Goal: Task Accomplishment & Management: Manage account settings

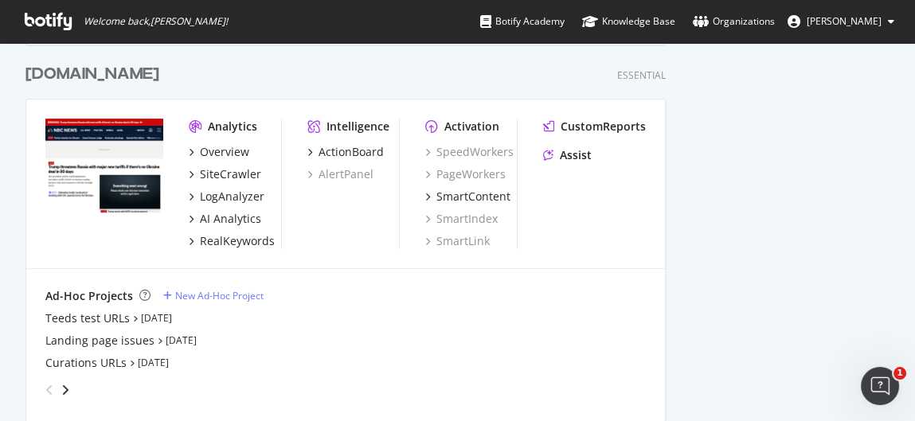
scroll to position [973, 0]
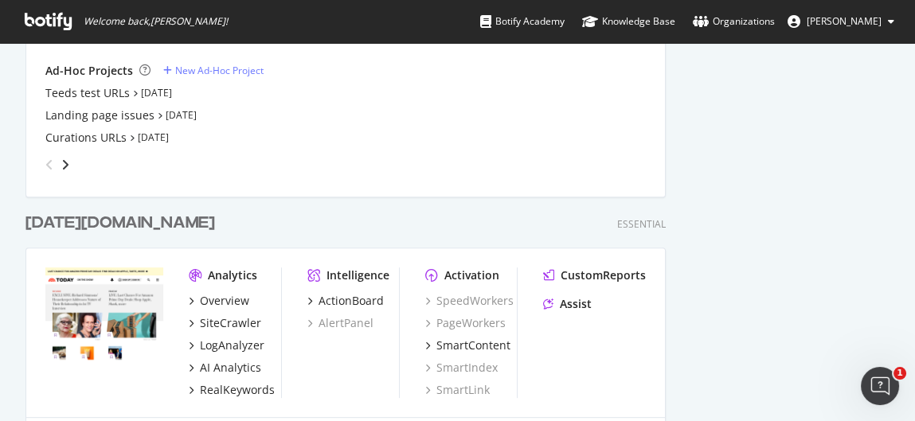
click at [99, 218] on div "[DATE][DOMAIN_NAME]" at bounding box center [120, 223] width 190 height 23
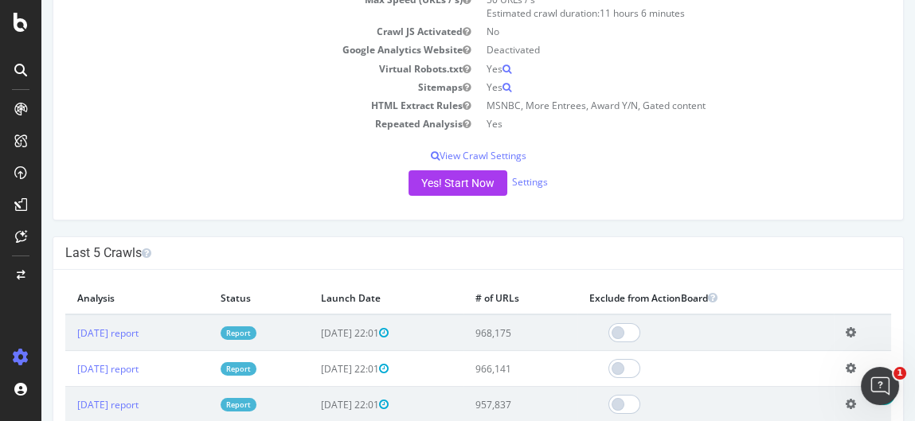
scroll to position [88, 0]
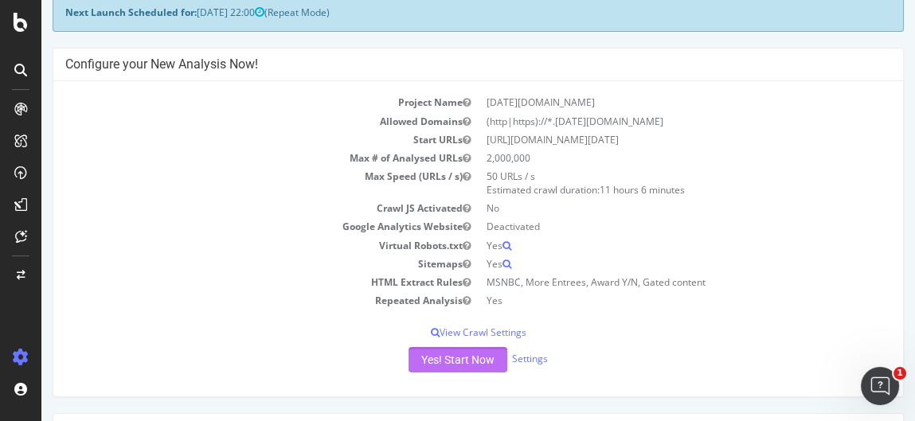
click at [481, 355] on button "Yes! Start Now" at bounding box center [458, 359] width 99 height 25
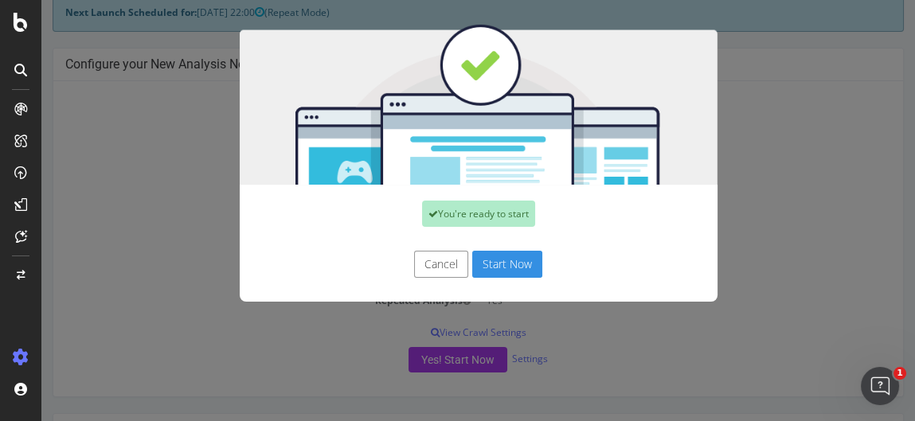
click at [430, 267] on button "Cancel" at bounding box center [441, 264] width 54 height 27
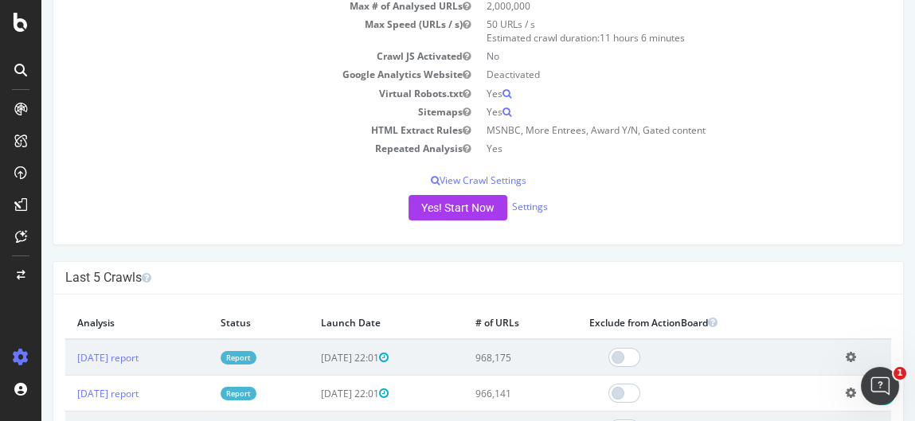
scroll to position [265, 0]
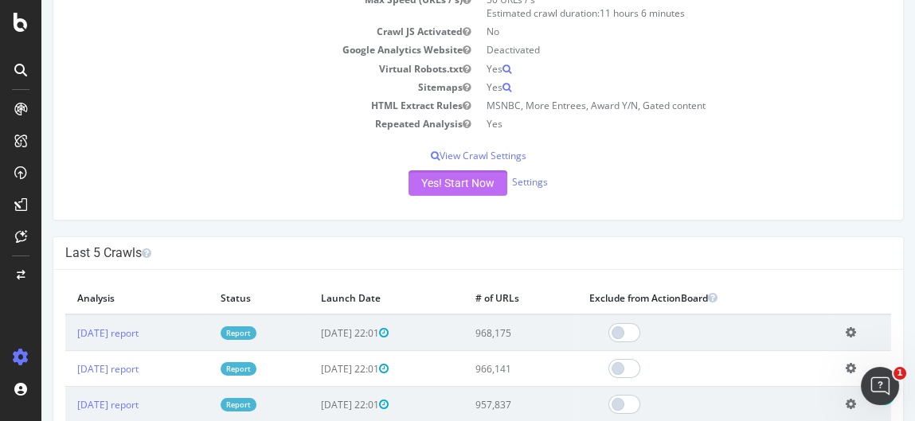
click at [459, 185] on button "Yes! Start Now" at bounding box center [458, 182] width 99 height 25
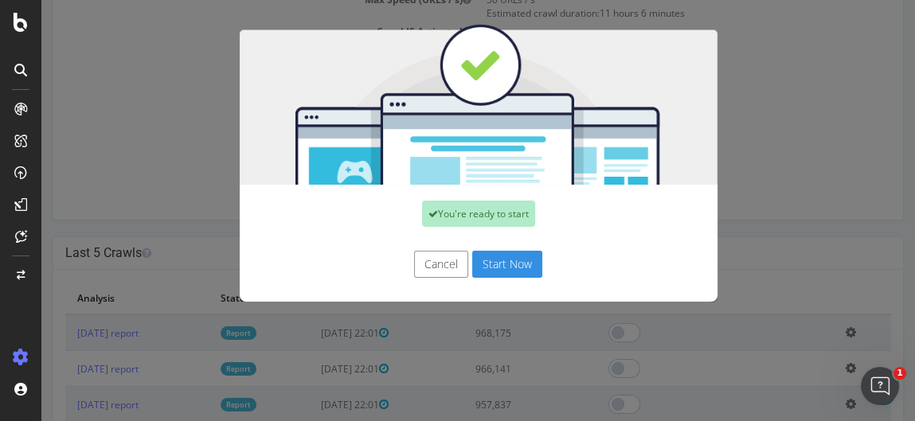
click at [512, 264] on button "Start Now" at bounding box center [507, 264] width 70 height 27
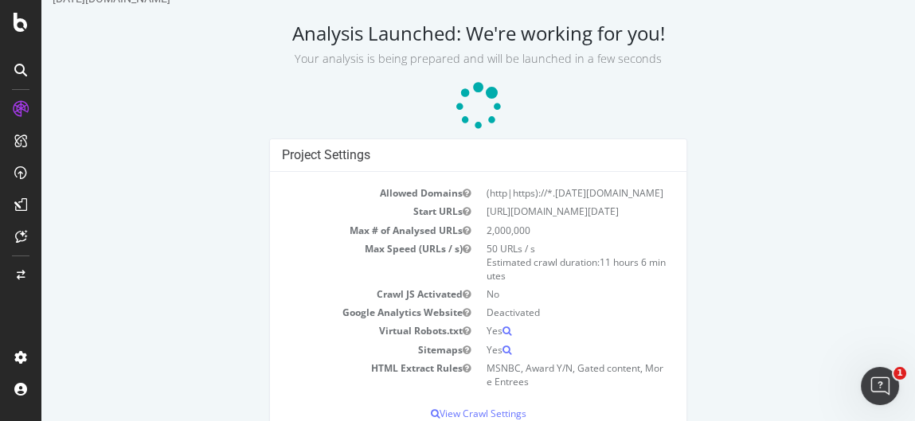
scroll to position [94, 0]
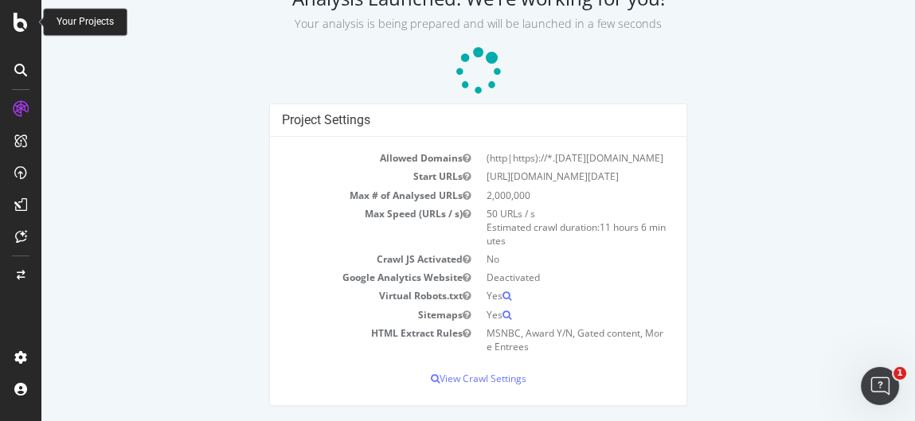
click at [20, 13] on icon at bounding box center [21, 22] width 14 height 19
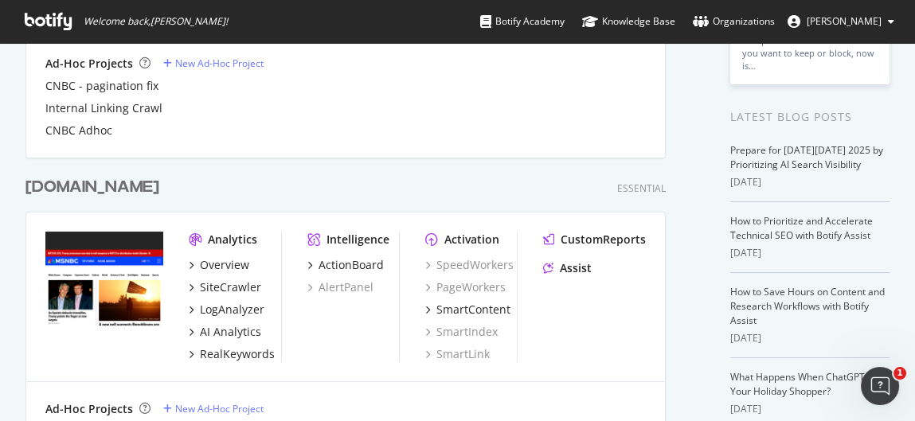
scroll to position [619, 0]
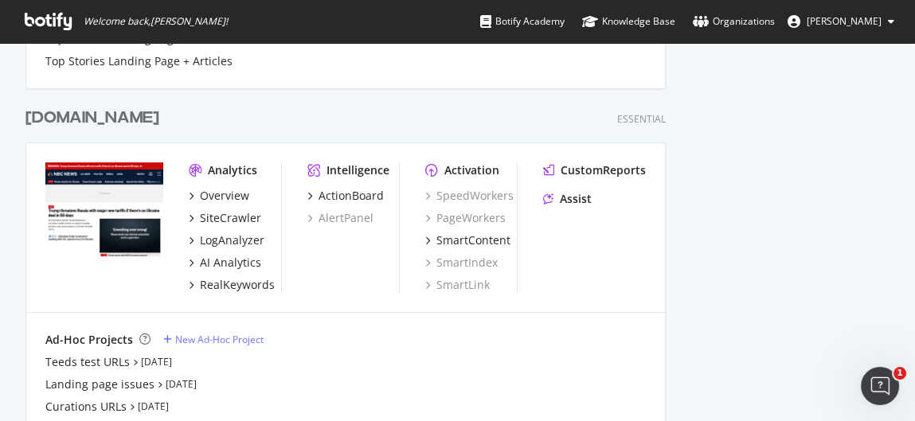
scroll to position [707, 0]
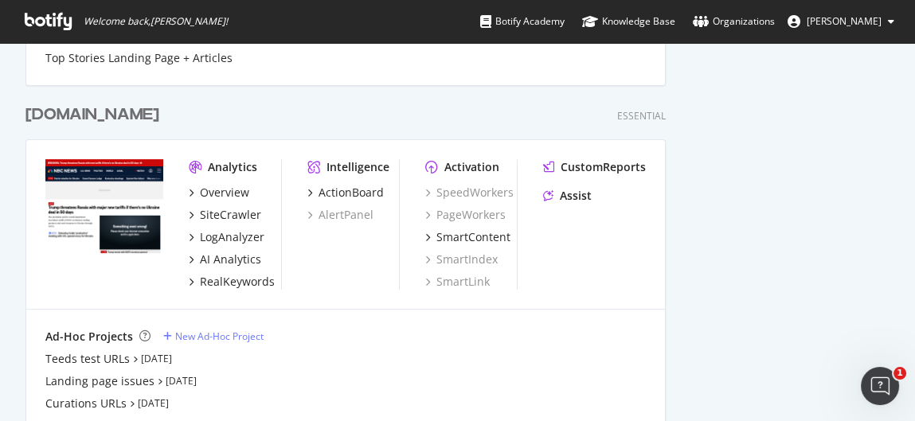
click at [98, 112] on div "nbcnews.com" at bounding box center [92, 115] width 134 height 23
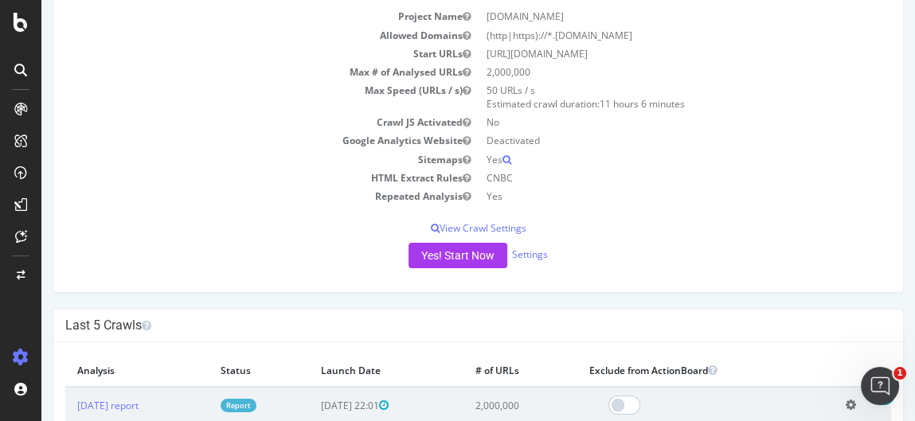
scroll to position [177, 0]
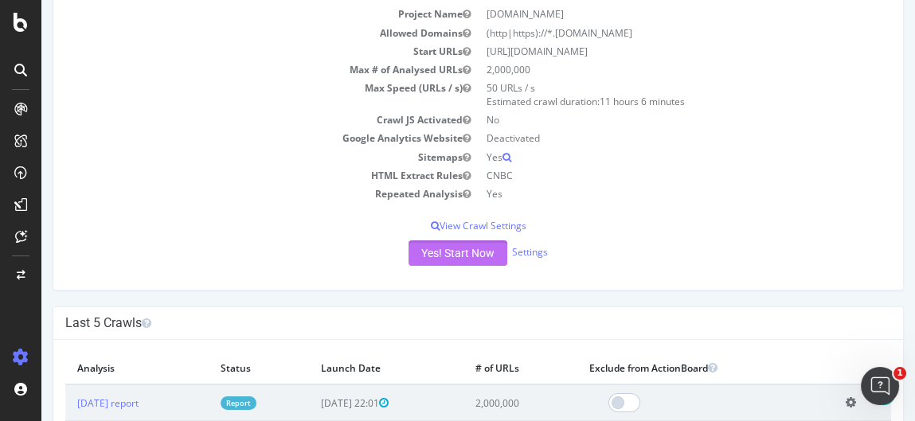
click at [467, 248] on button "Yes! Start Now" at bounding box center [458, 253] width 99 height 25
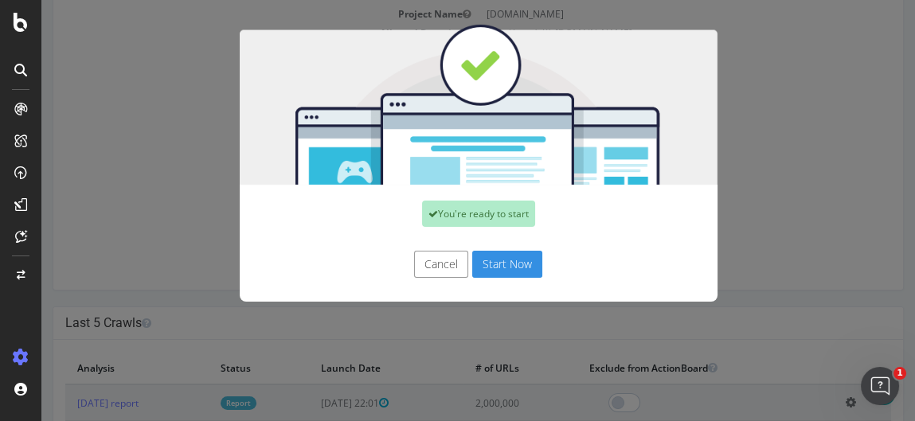
click at [433, 263] on button "Cancel" at bounding box center [441, 264] width 54 height 27
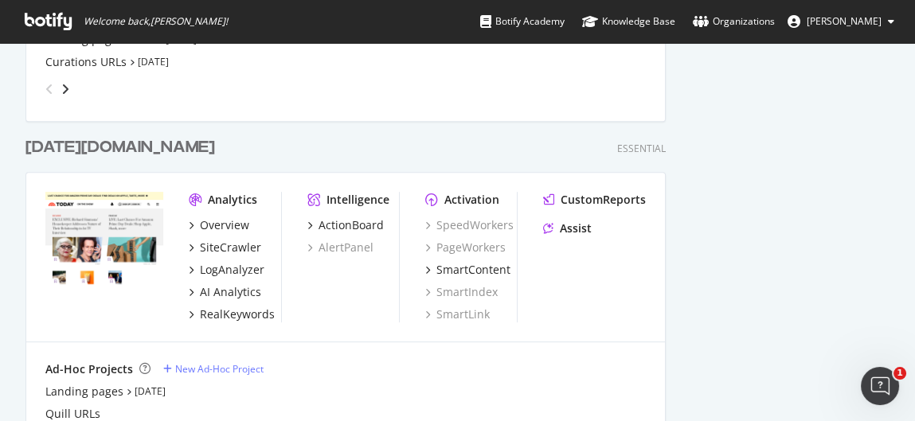
scroll to position [967, 0]
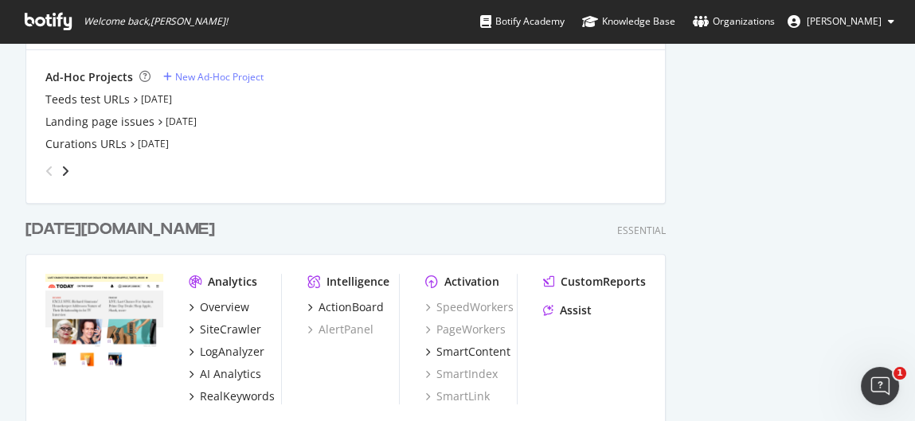
click at [96, 229] on div "[DATE][DOMAIN_NAME]" at bounding box center [120, 229] width 190 height 23
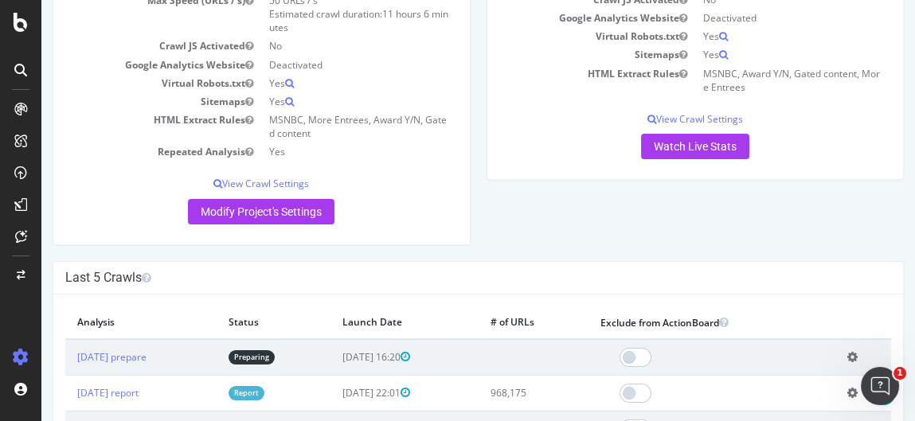
scroll to position [265, 0]
click at [847, 354] on icon at bounding box center [852, 356] width 10 height 12
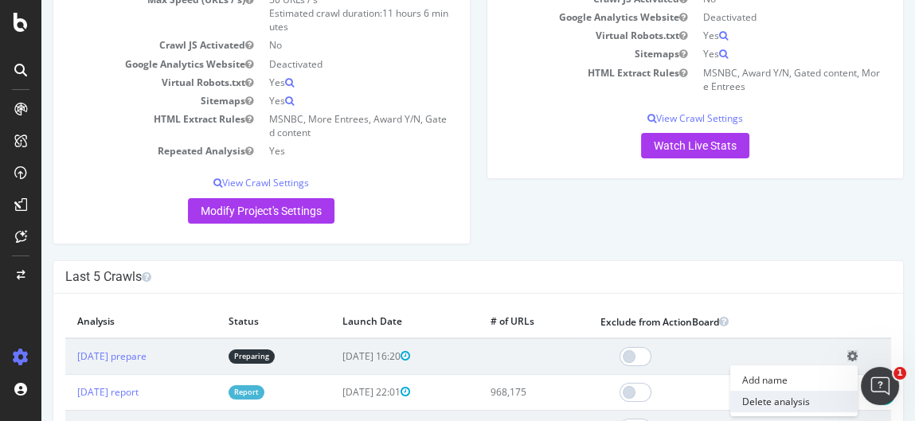
click at [783, 401] on link "Delete analysis" at bounding box center [793, 402] width 127 height 22
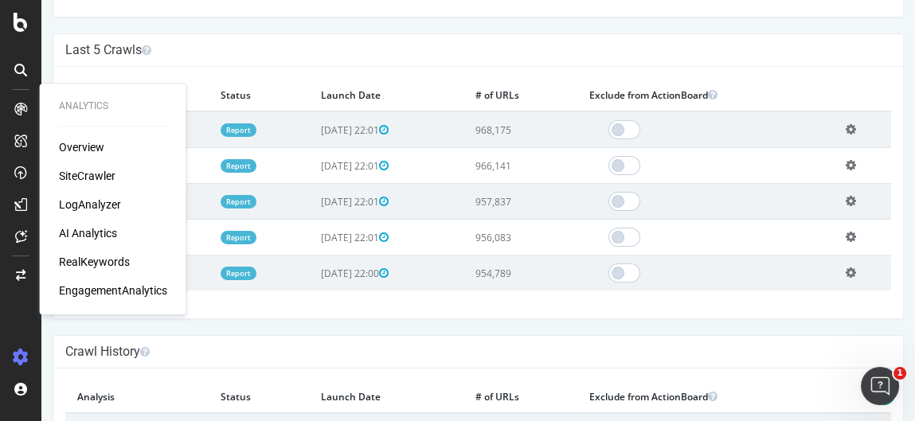
scroll to position [354, 0]
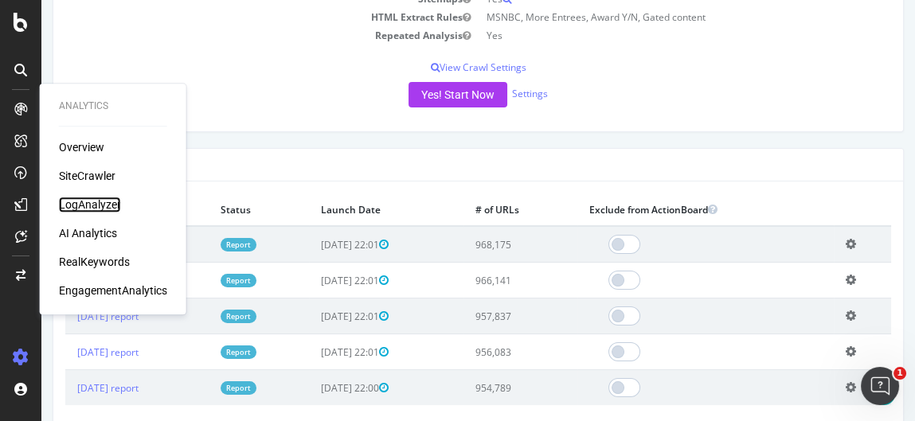
click at [97, 209] on div "LogAnalyzer" at bounding box center [90, 205] width 62 height 16
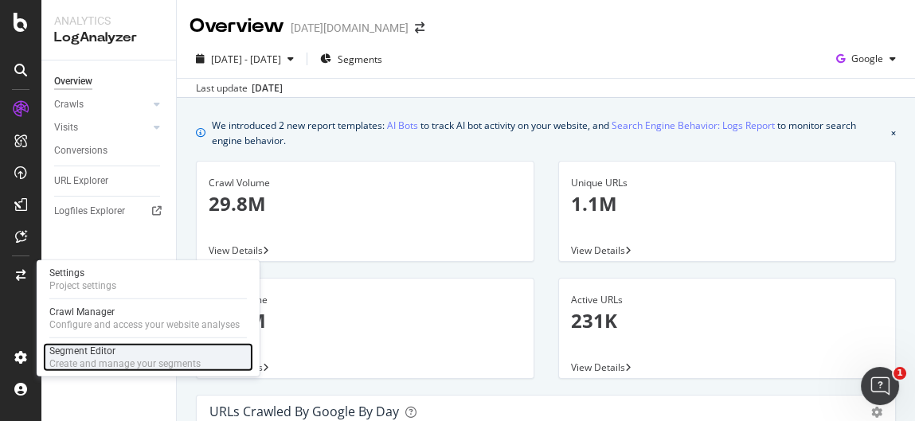
click at [68, 358] on div "Create and manage your segments" at bounding box center [124, 364] width 151 height 13
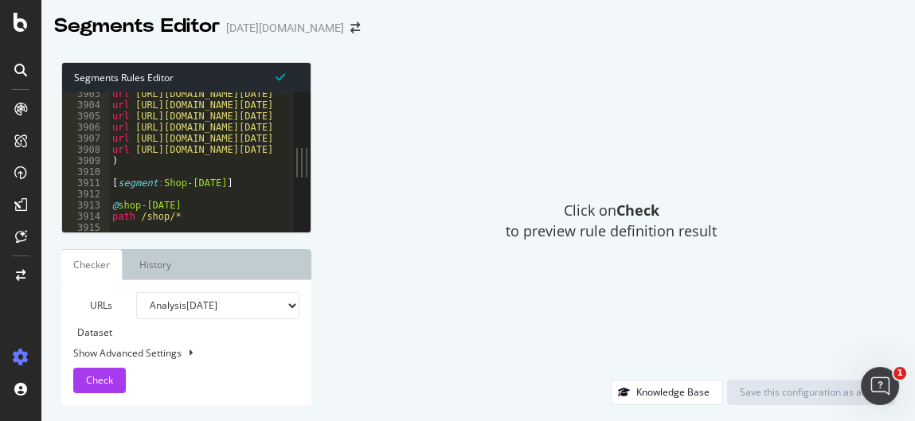
scroll to position [25586, 0]
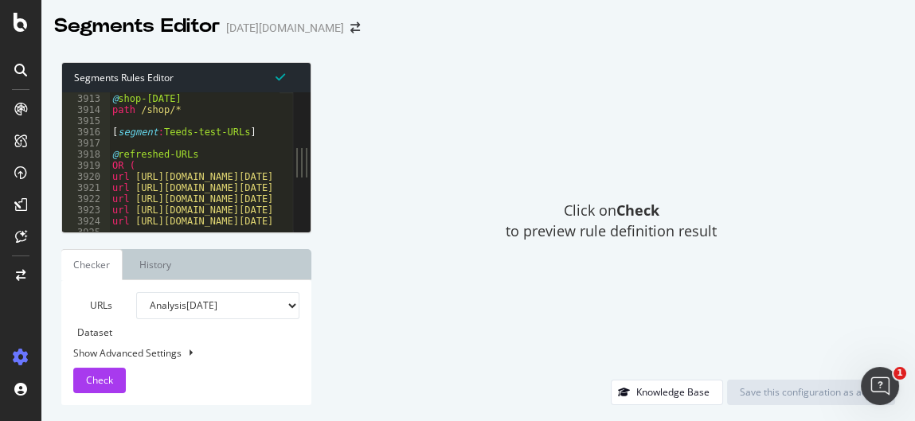
click at [186, 110] on div "@ shop-[DATE] path /shop/* [ segment : Teeds-test-URLs ] @ refreshed-URLs OR ( …" at bounding box center [411, 157] width 605 height 150
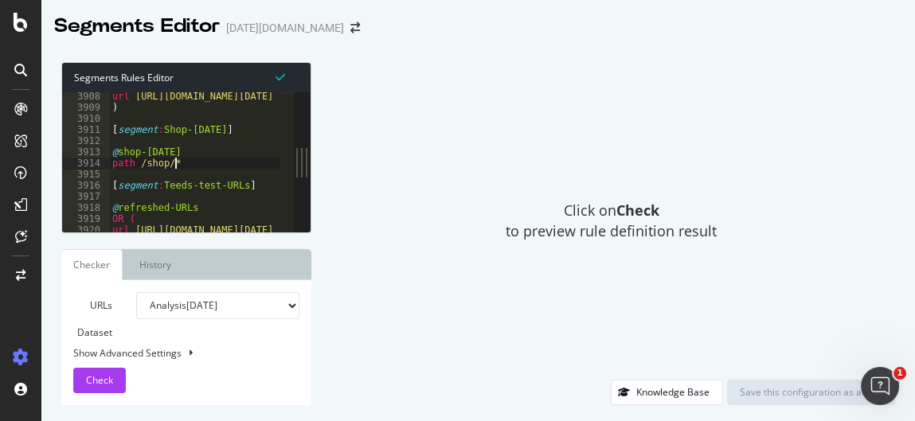
click at [174, 151] on div "url [URL][DOMAIN_NAME][DATE] ) [ segment : Shop-[DATE] ] @ shop-[DATE] path /sh…" at bounding box center [411, 166] width 605 height 150
type textarea "@shop-[DATE]"
